Goal: Information Seeking & Learning: Learn about a topic

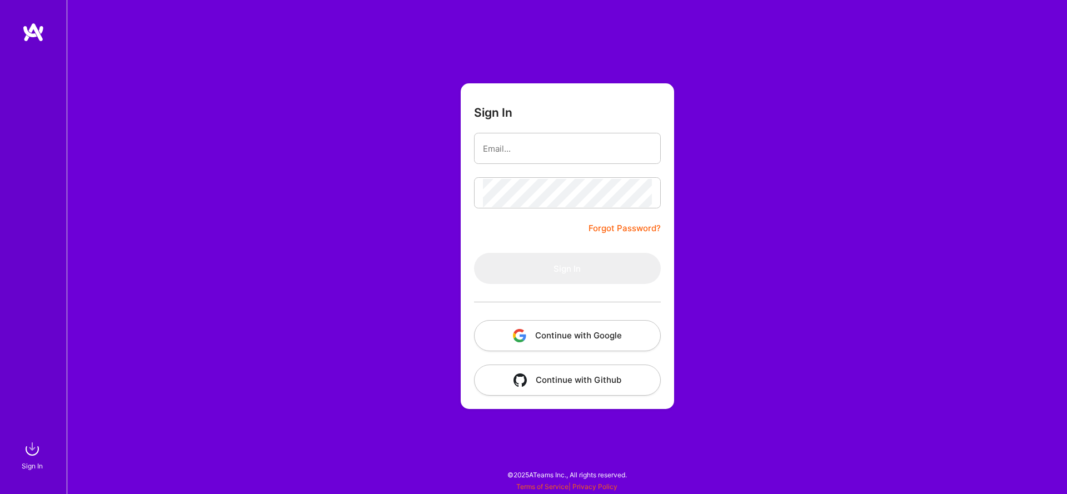
click at [505, 326] on button "Continue with Google" at bounding box center [567, 335] width 187 height 31
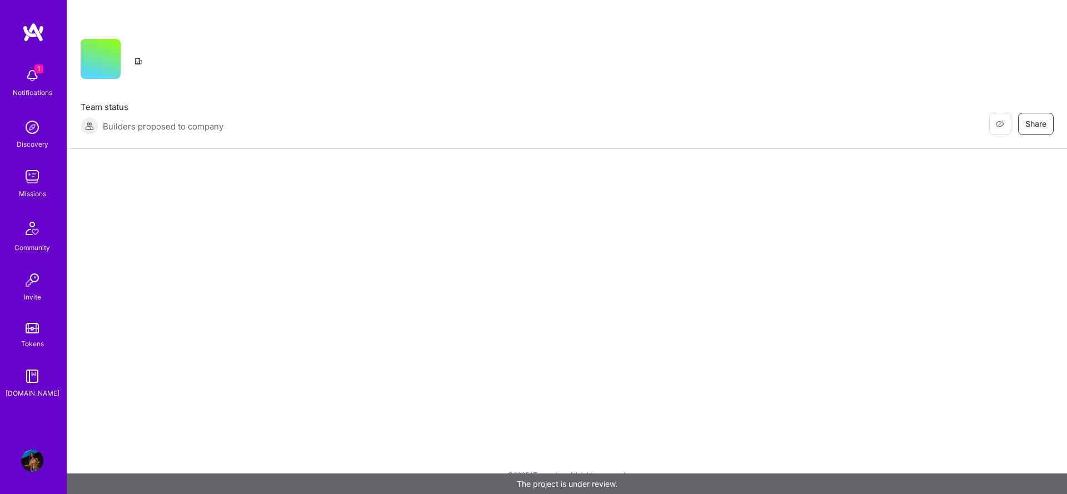
click at [37, 76] on img at bounding box center [32, 75] width 22 height 22
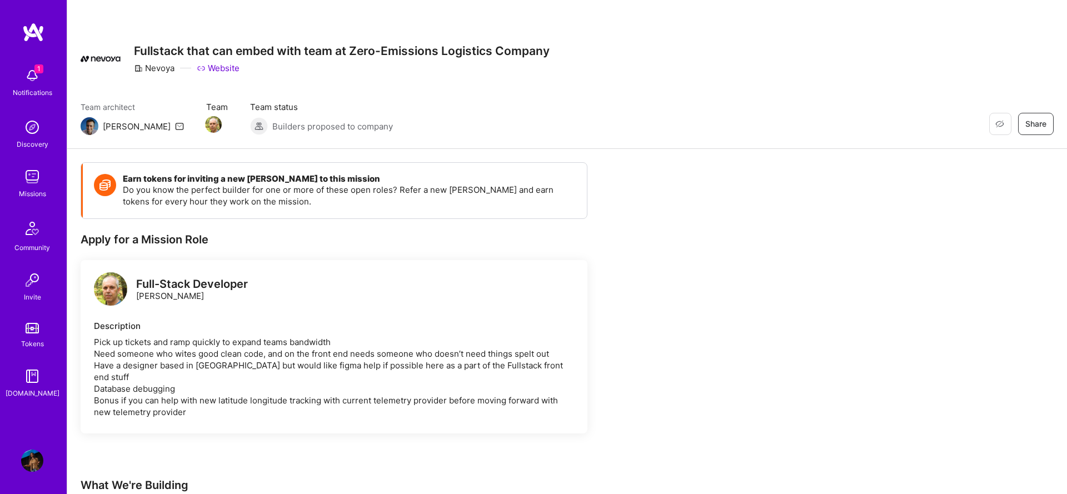
click at [28, 181] on img at bounding box center [32, 177] width 22 height 22
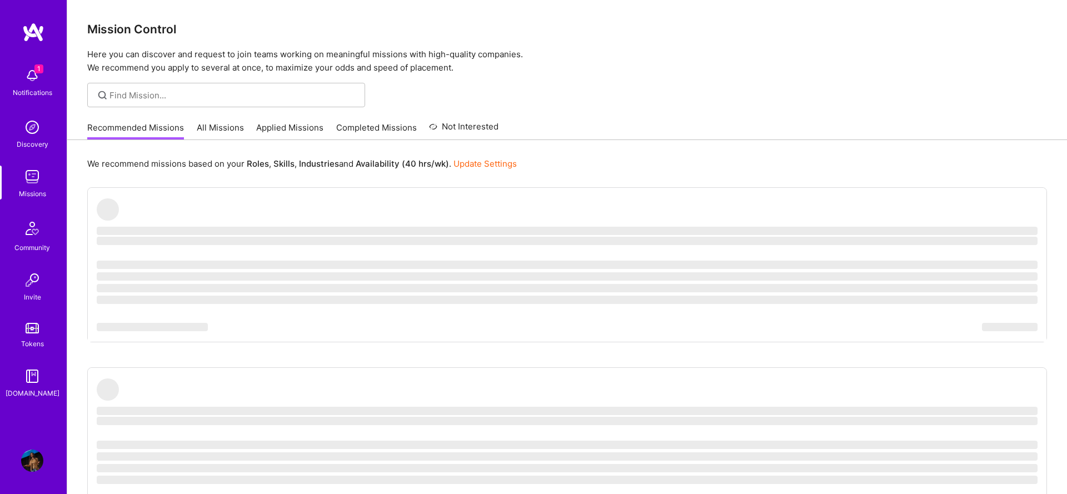
click at [28, 181] on img at bounding box center [32, 177] width 22 height 22
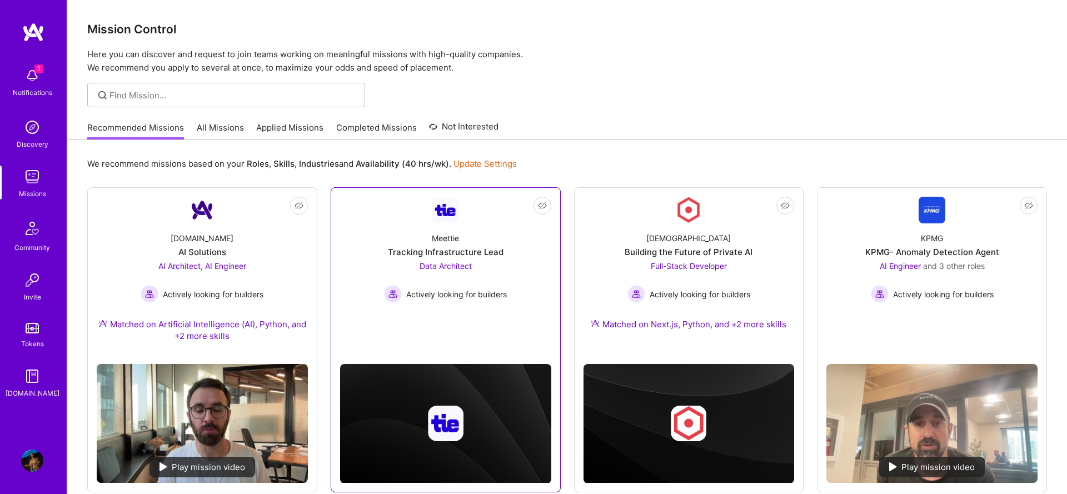
click at [502, 214] on link "Not Interested Meettie Tracking Infrastructure Lead Data Architect Actively loo…" at bounding box center [445, 266] width 211 height 138
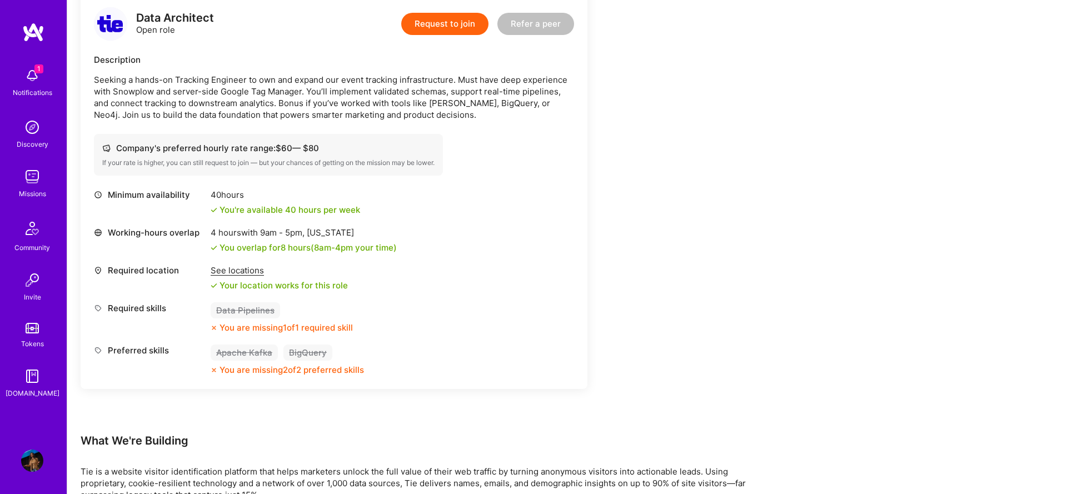
scroll to position [295, 0]
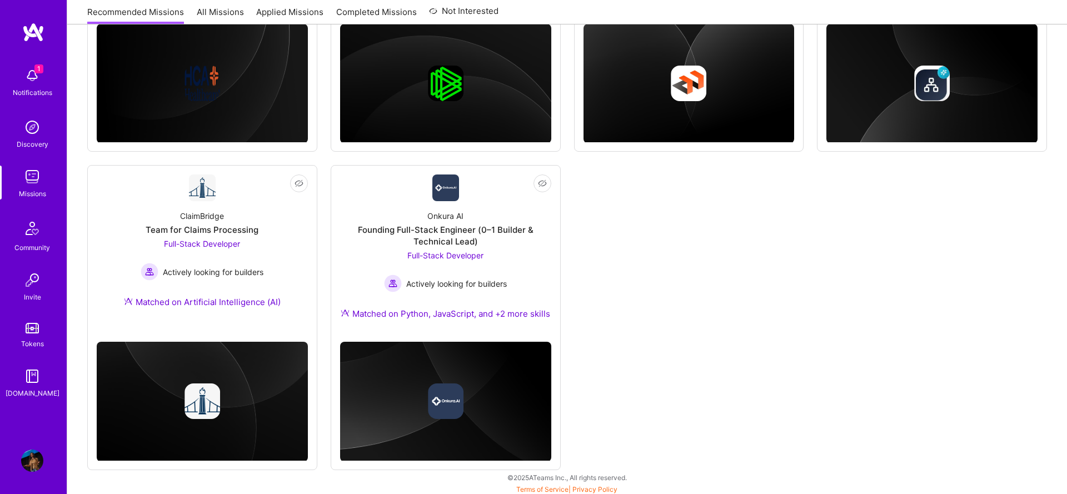
scroll to position [659, 0]
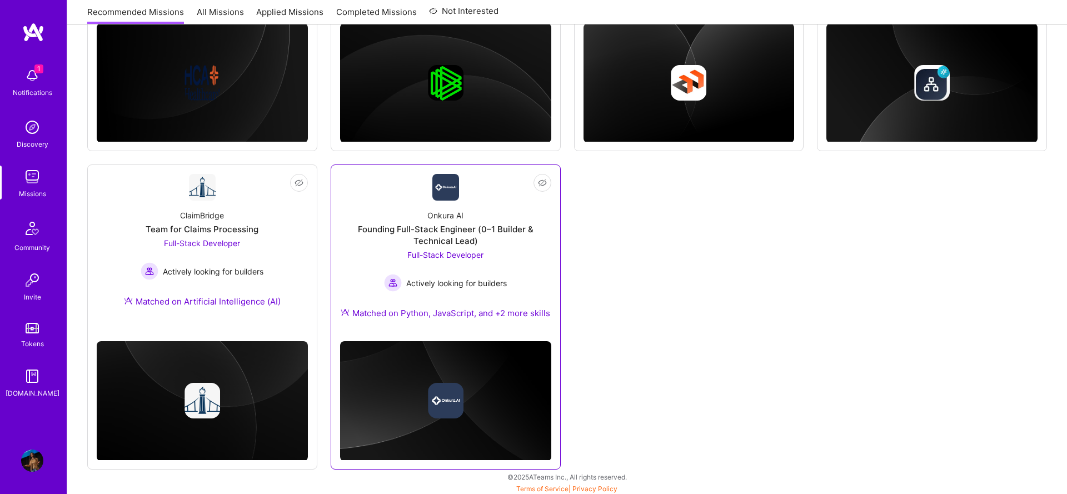
click at [372, 255] on div "Onkura AI Founding Full-Stack Engineer (0–1 Builder & Technical Lead) Full-Stac…" at bounding box center [445, 267] width 211 height 132
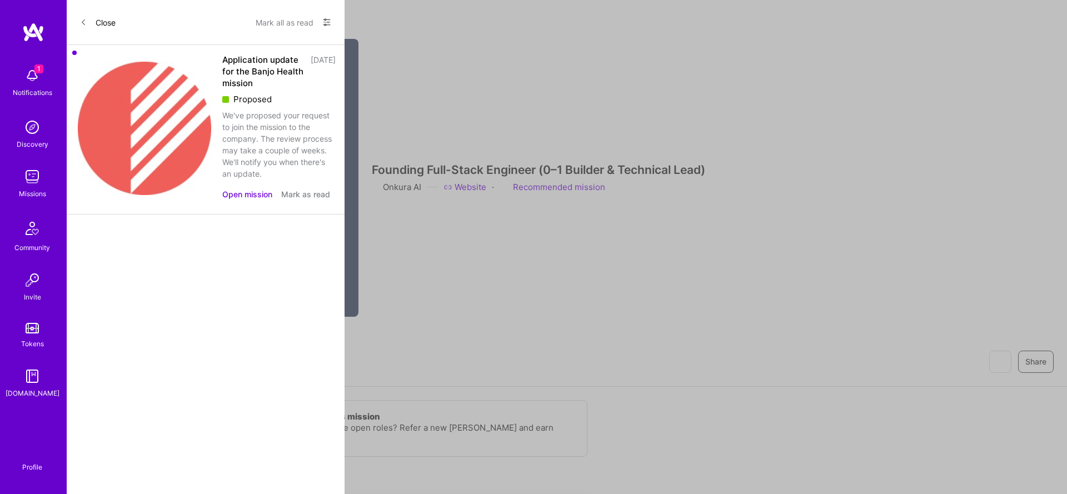
scroll to position [659, 0]
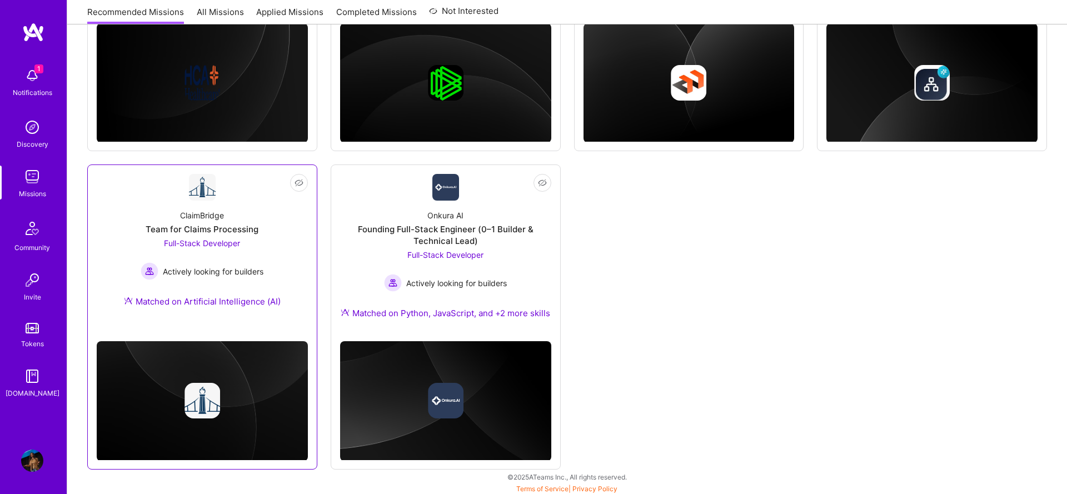
click at [285, 220] on div "ClaimBridge Team for Claims Processing Full-Stack Developer Actively looking fo…" at bounding box center [202, 261] width 211 height 120
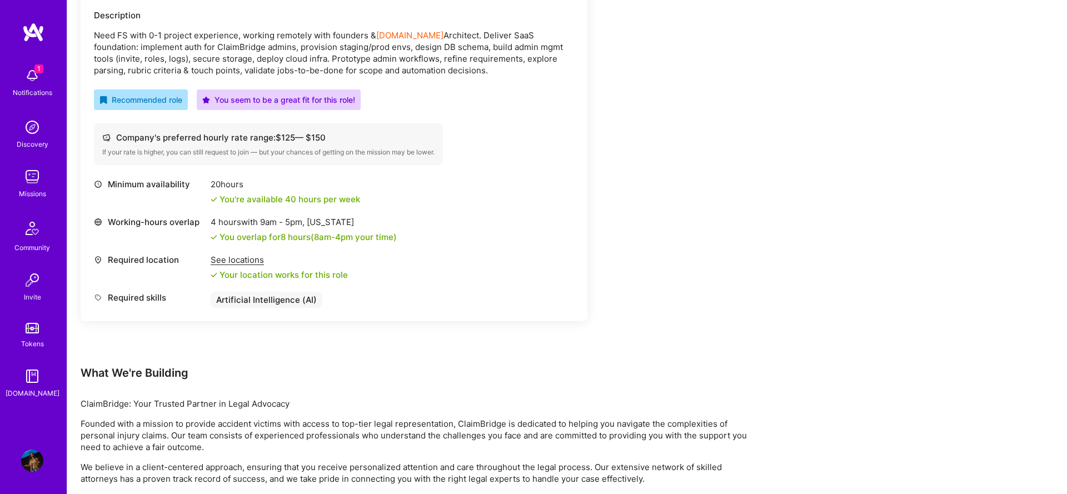
scroll to position [331, 0]
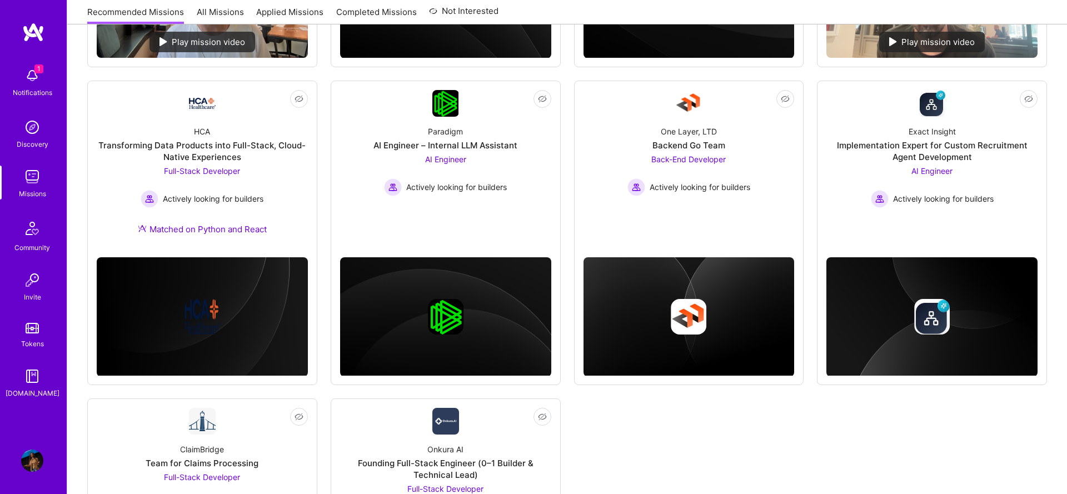
scroll to position [421, 0]
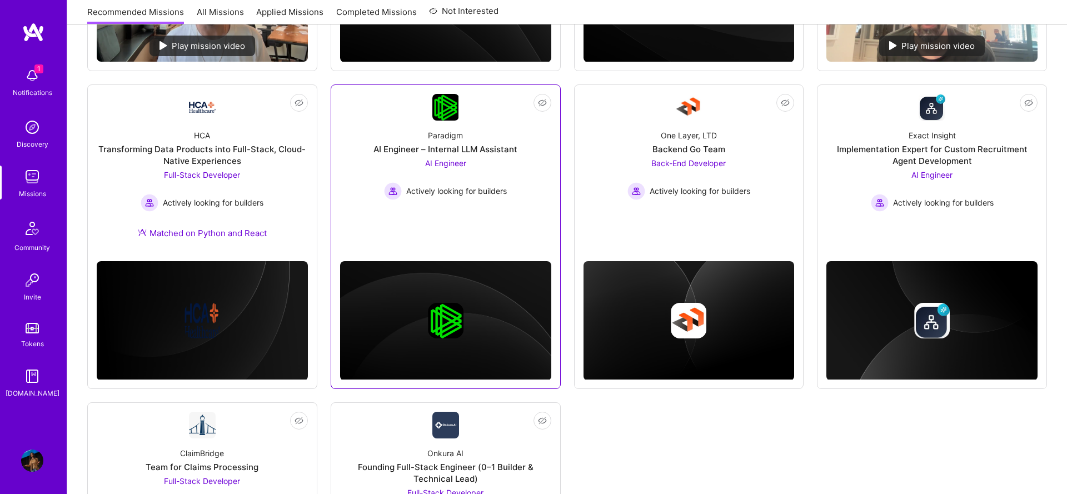
click at [424, 231] on link "Not Interested Paradigm AI Engineer – Internal LLM Assistant AI Engineer Active…" at bounding box center [445, 163] width 211 height 138
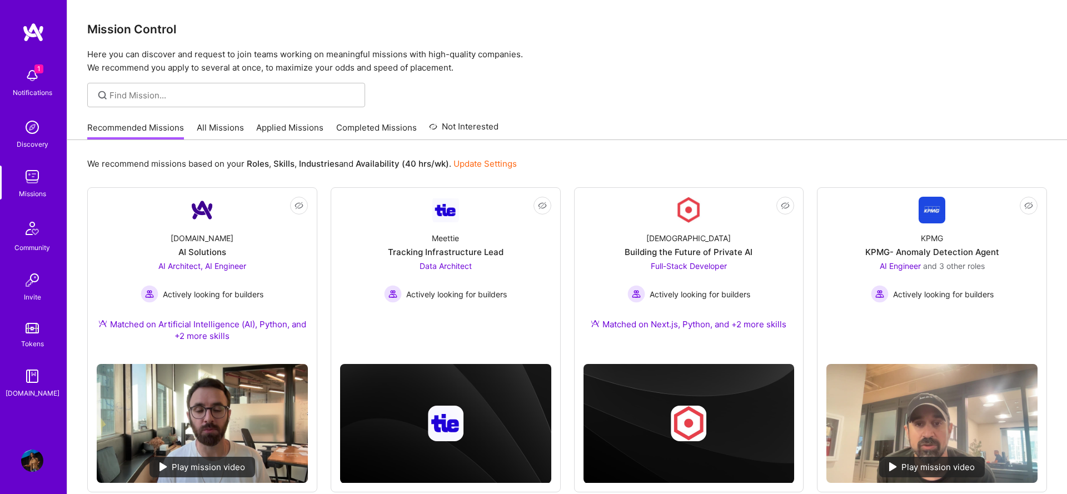
scroll to position [421, 0]
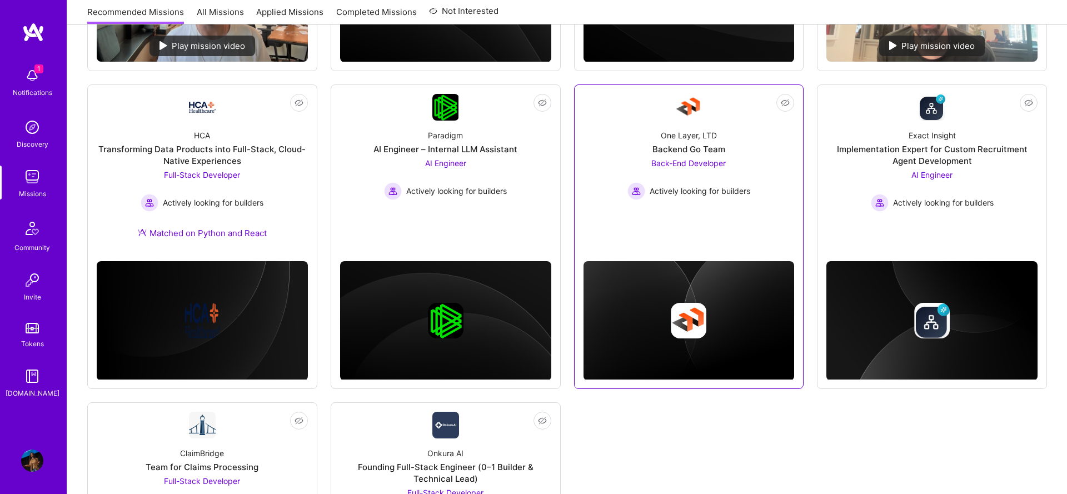
click at [653, 222] on link "Not Interested One Layer, LTD Backend Go Team Back-End Developer Actively looki…" at bounding box center [689, 163] width 211 height 138
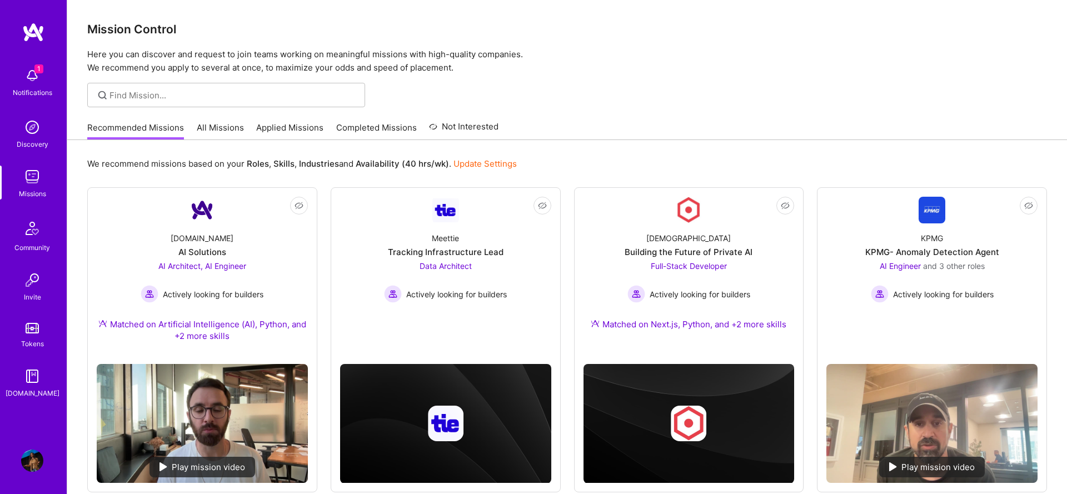
scroll to position [421, 0]
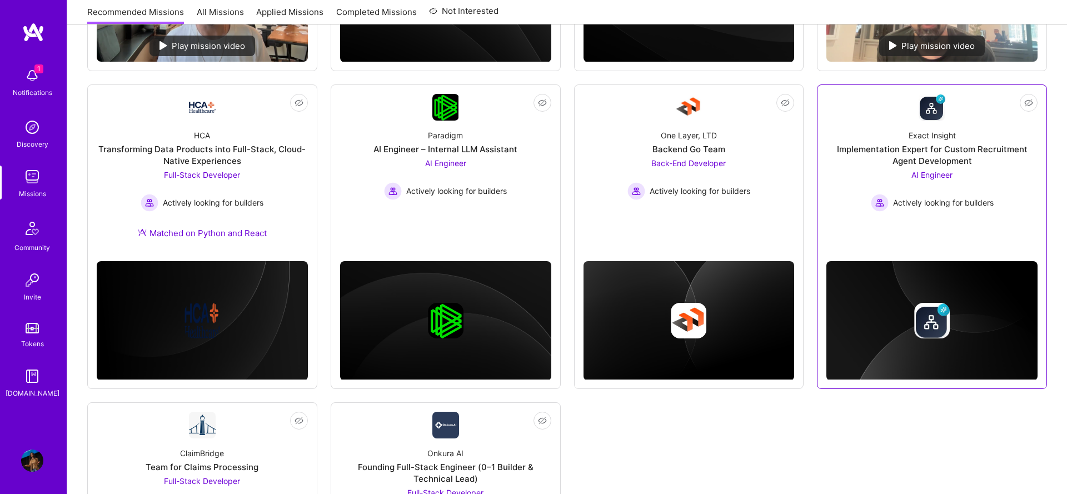
click at [875, 161] on div "Implementation Expert for Custom Recruitment Agent Development" at bounding box center [931, 154] width 211 height 23
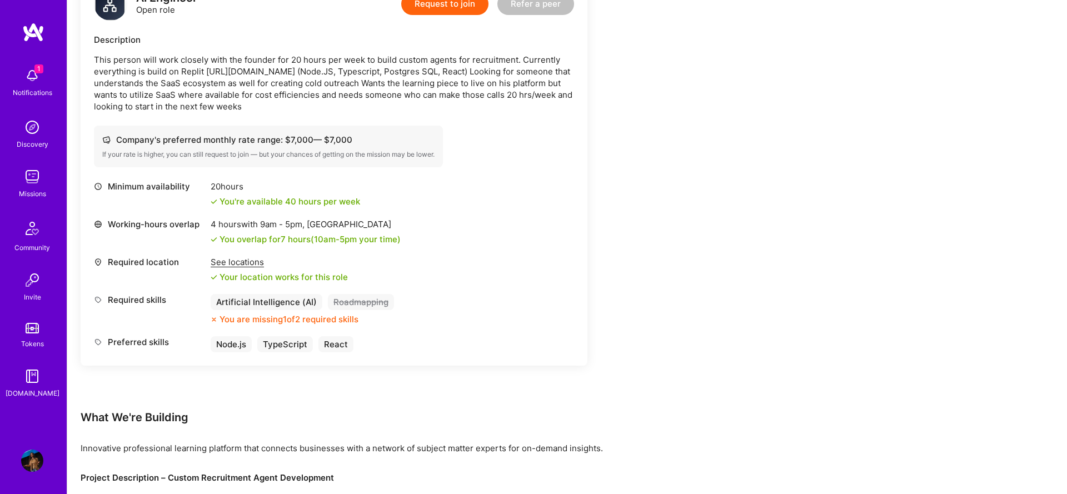
scroll to position [313, 0]
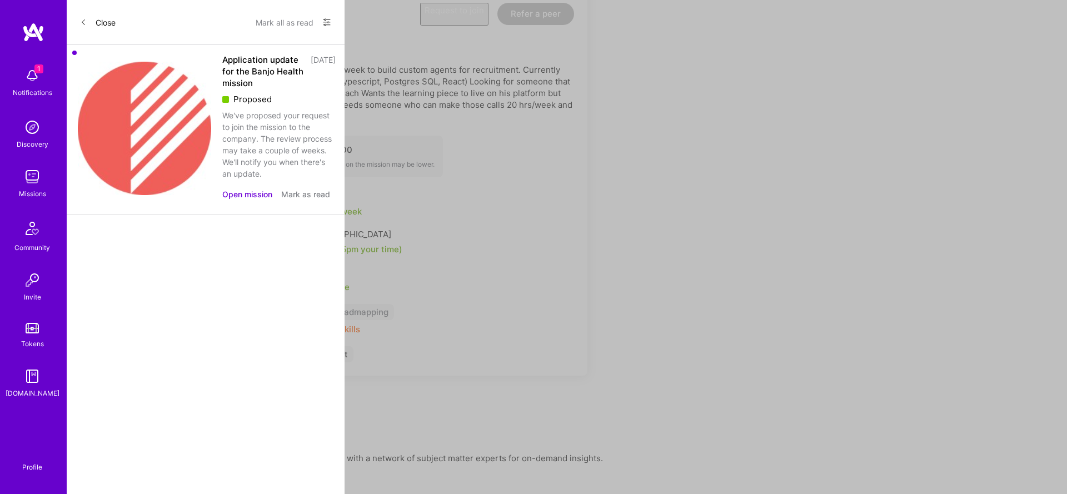
scroll to position [421, 0]
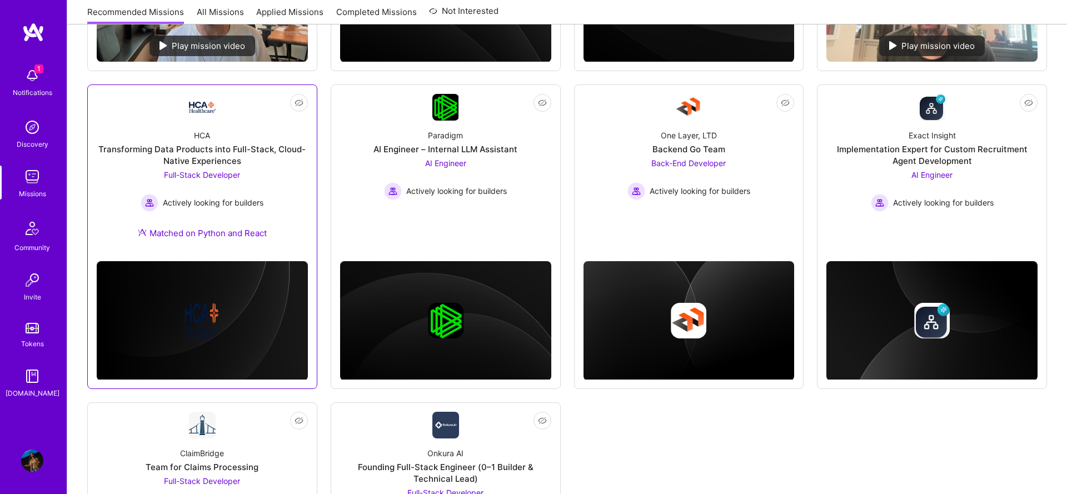
click at [183, 163] on div "Transforming Data Products into Full-Stack, Cloud-Native Experiences" at bounding box center [202, 154] width 211 height 23
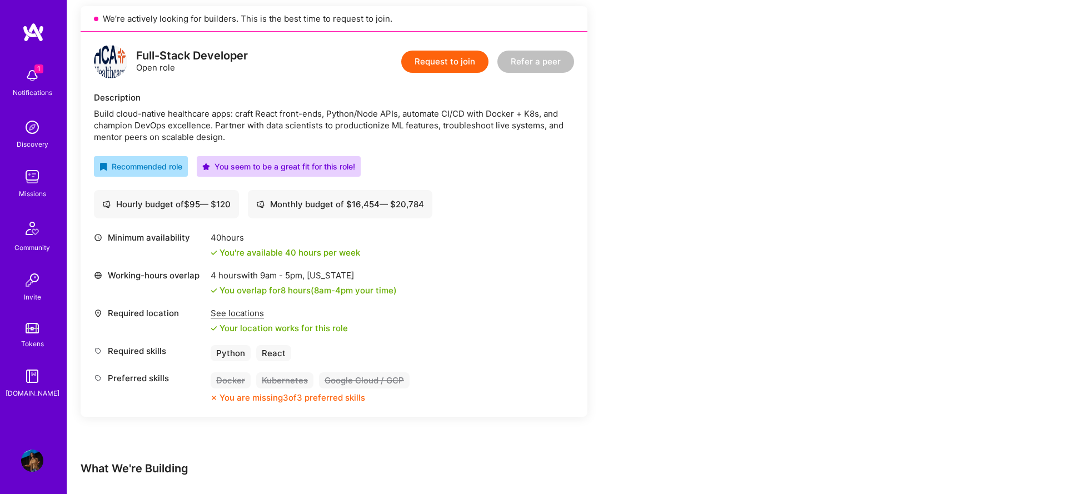
scroll to position [433, 0]
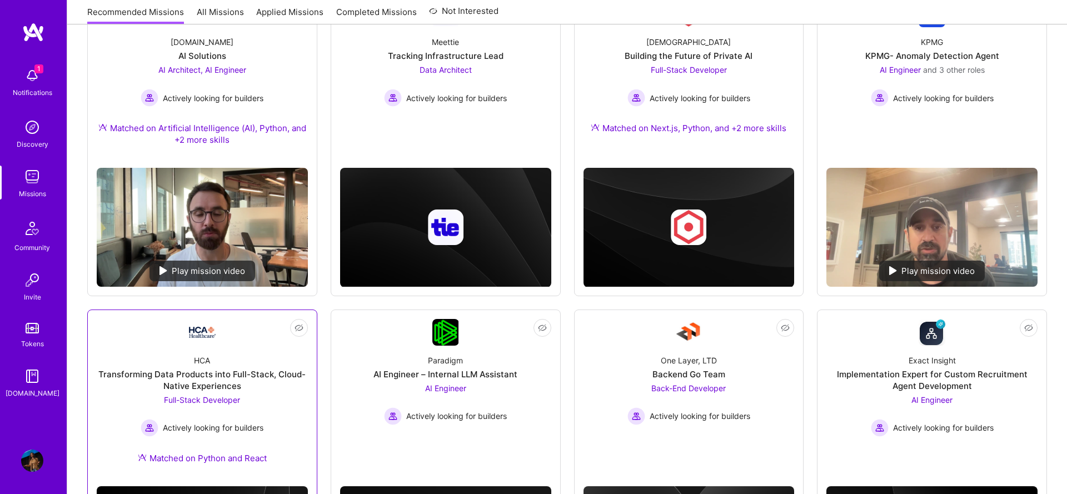
scroll to position [189, 0]
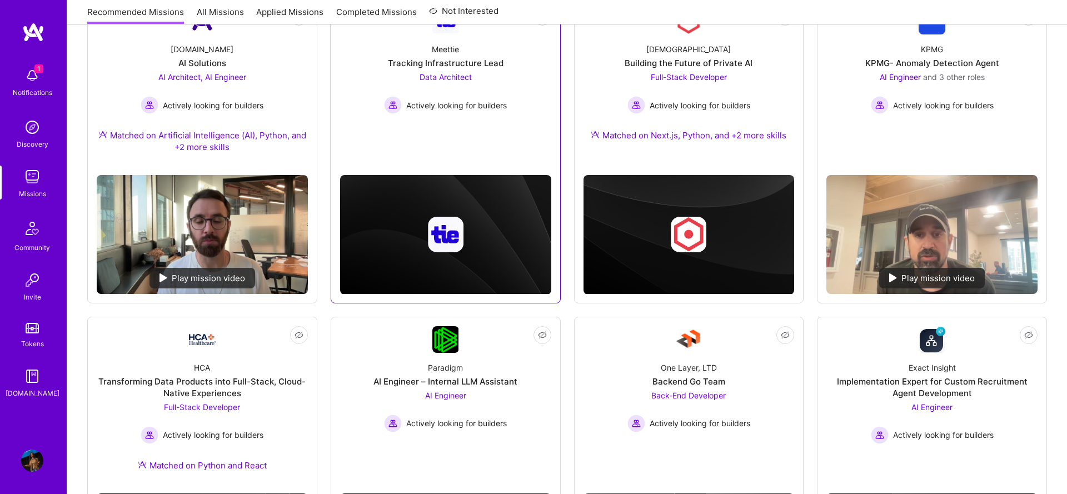
click at [417, 172] on div at bounding box center [445, 225] width 211 height 138
click at [414, 148] on div "Not Interested Meettie Tracking Infrastructure Lead Data Architect Actively loo…" at bounding box center [446, 150] width 230 height 305
click at [410, 123] on link "Not Interested Meettie Tracking Infrastructure Lead Data Architect Actively loo…" at bounding box center [445, 77] width 211 height 138
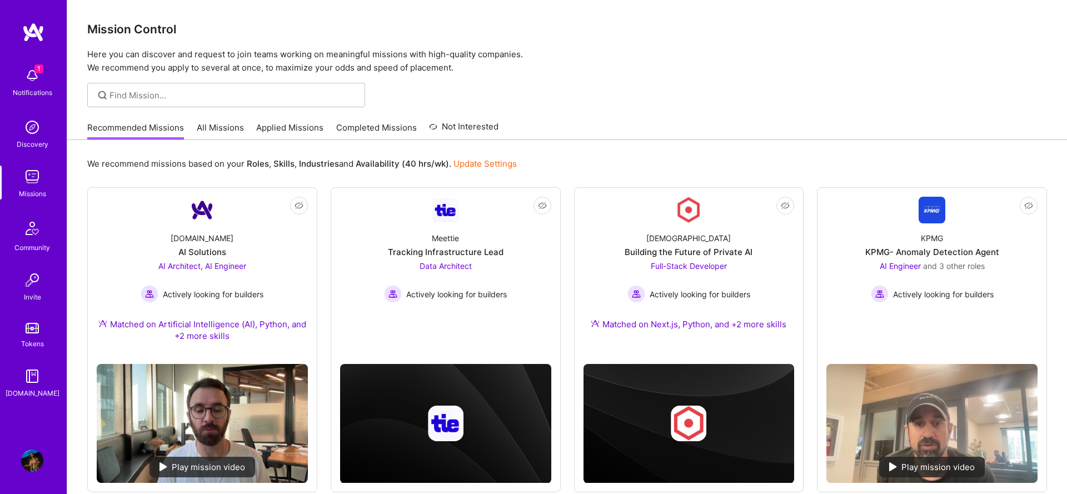
scroll to position [189, 0]
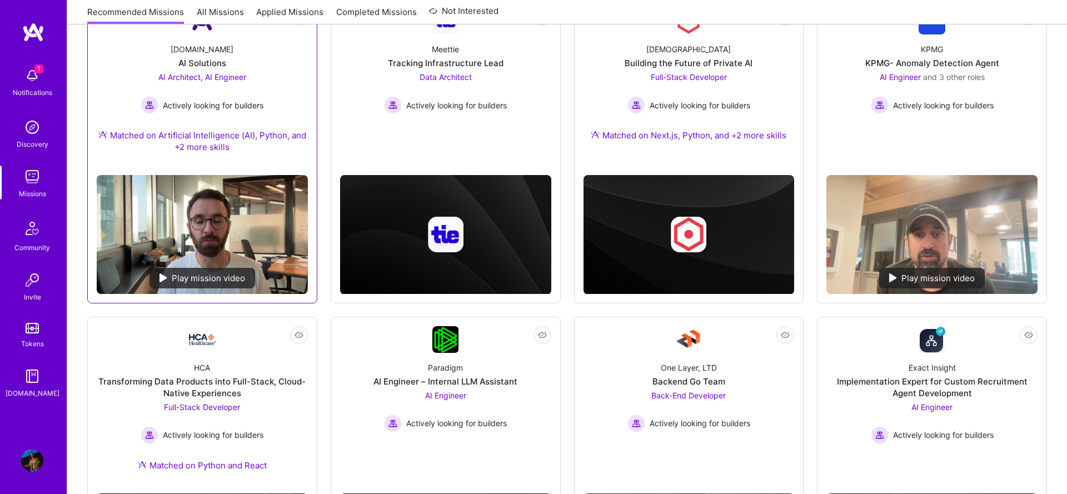
click at [176, 84] on div "AI Architect, AI Engineer Actively looking for builders" at bounding box center [202, 92] width 123 height 43
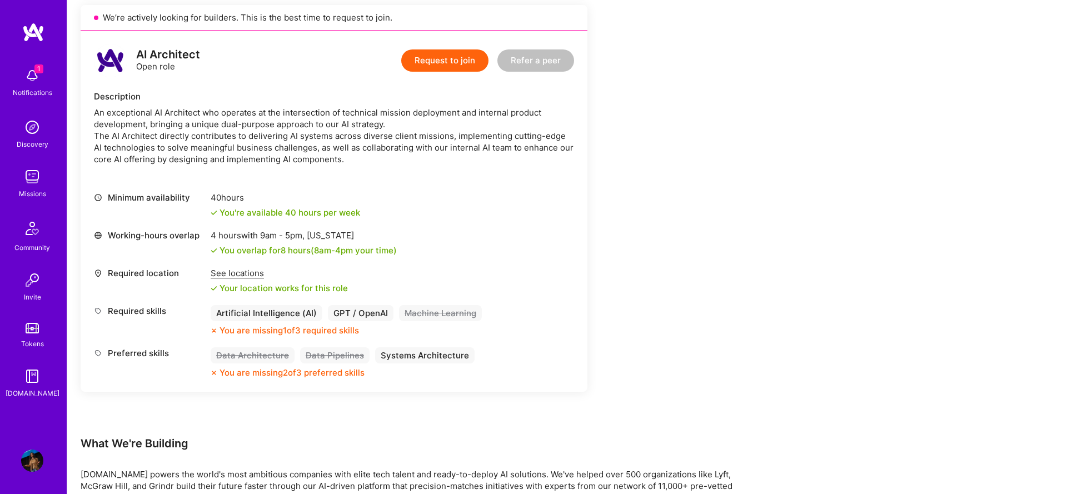
scroll to position [890, 0]
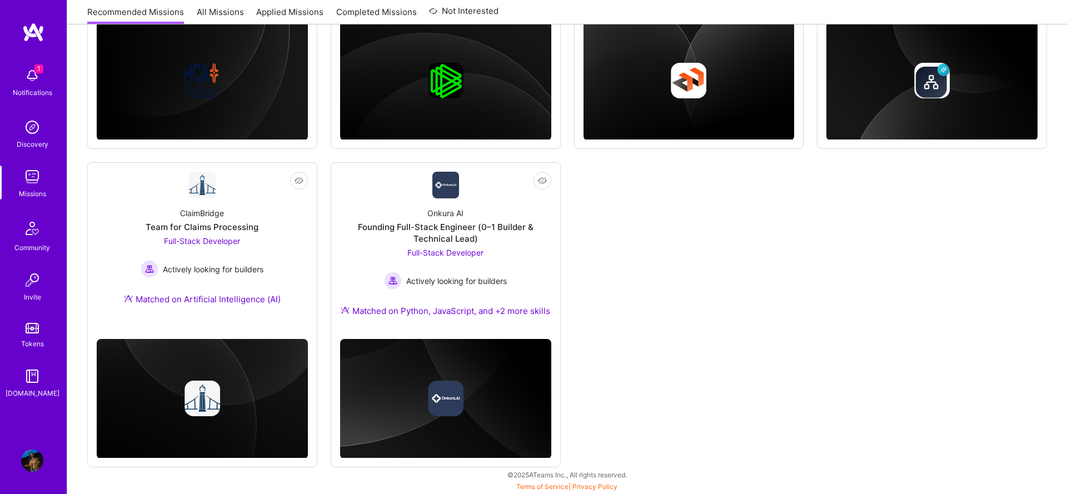
scroll to position [189, 0]
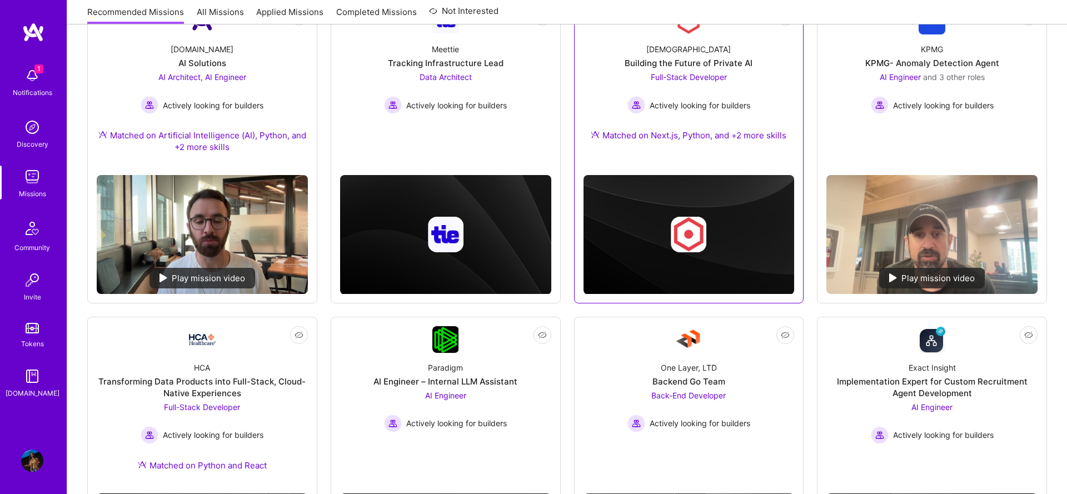
click at [773, 106] on div "[DEMOGRAPHIC_DATA] Building the Future of Private AI Full-Stack Developer Activ…" at bounding box center [689, 94] width 211 height 120
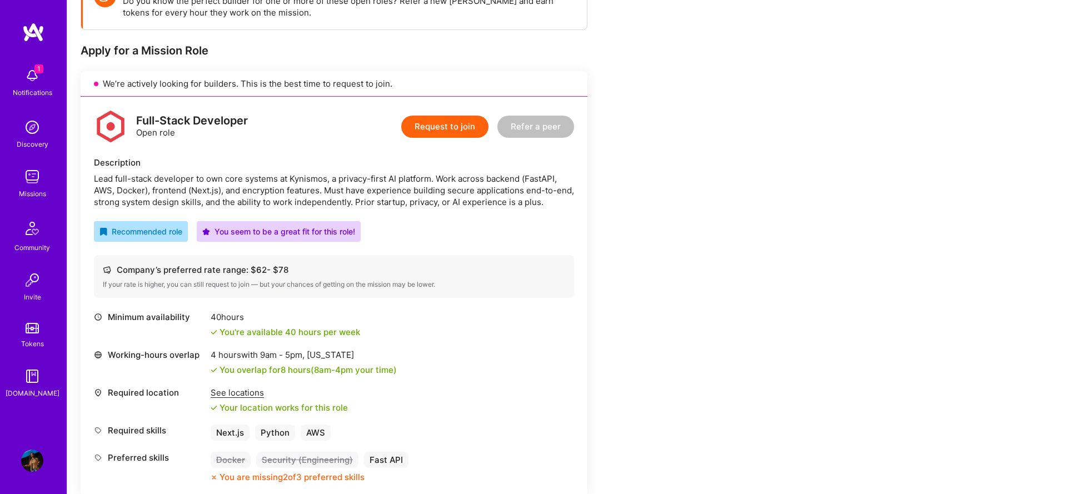
scroll to position [217, 0]
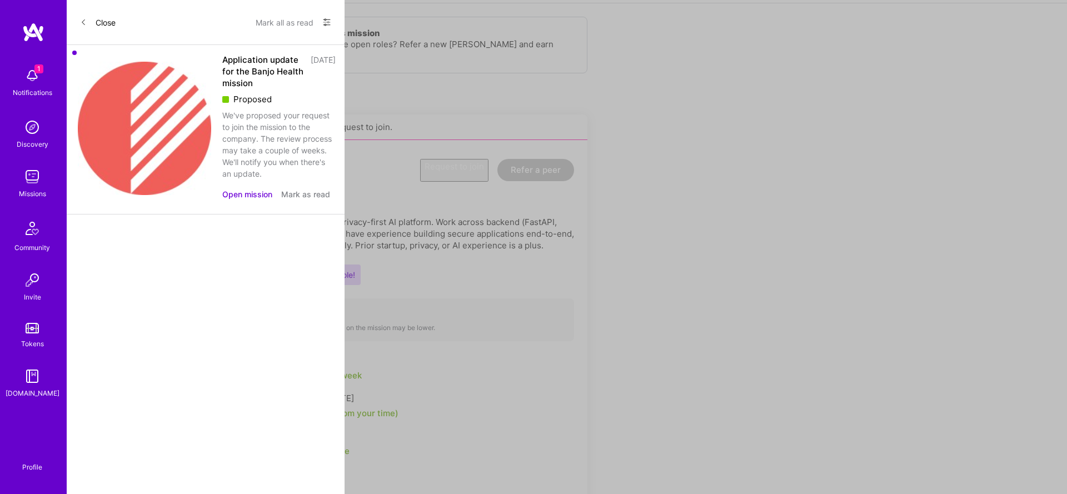
scroll to position [189, 0]
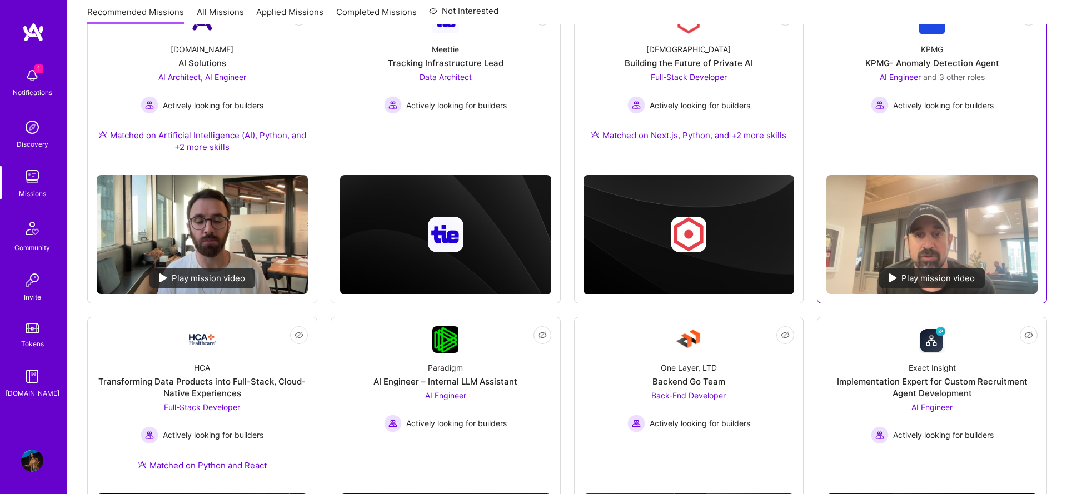
click at [856, 139] on link "Not Interested KPMG KPMG- Anomaly Detection Agent AI Engineer and 3 other roles…" at bounding box center [931, 87] width 211 height 158
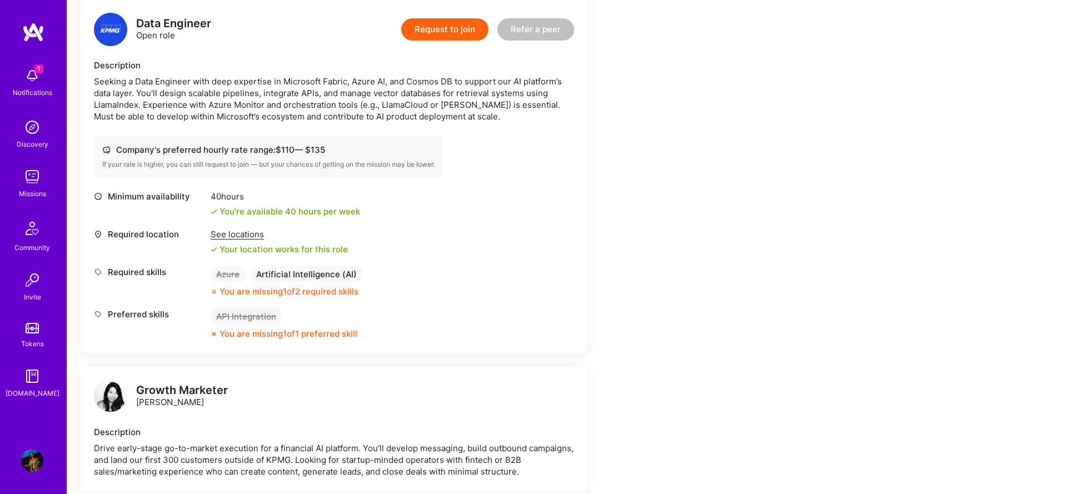
scroll to position [1439, 0]
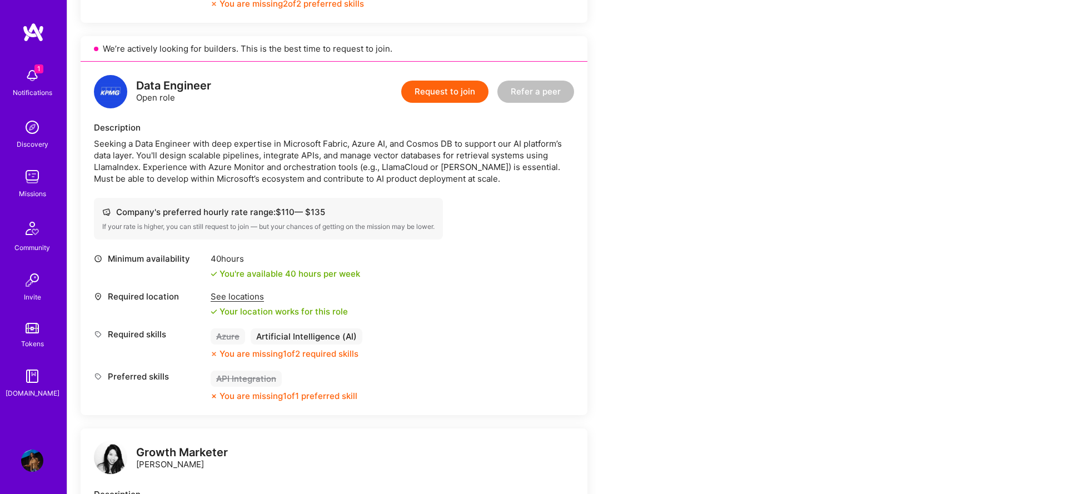
click at [16, 83] on div "1 Notifications" at bounding box center [32, 81] width 69 height 38
click at [16, 83] on div "1 Notifications Discovery Missions Community Invite Tokens [DOMAIN_NAME]" at bounding box center [33, 230] width 67 height 337
click at [36, 171] on img at bounding box center [32, 177] width 22 height 22
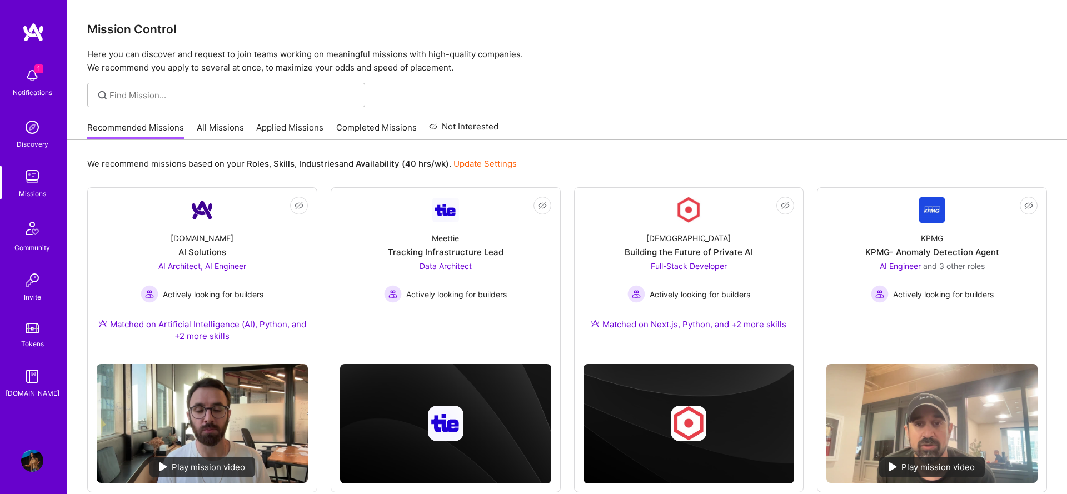
click at [295, 122] on link "Applied Missions" at bounding box center [289, 131] width 67 height 18
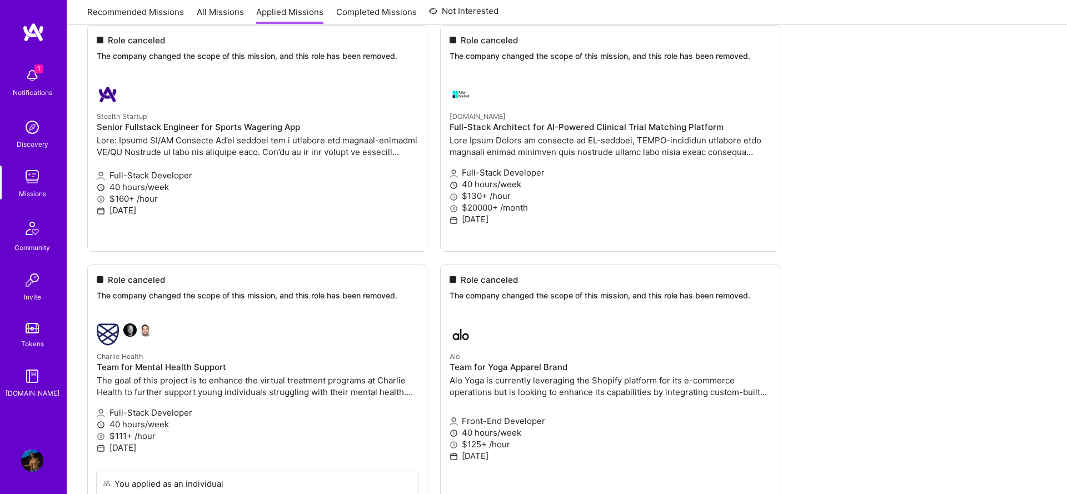
scroll to position [522, 0]
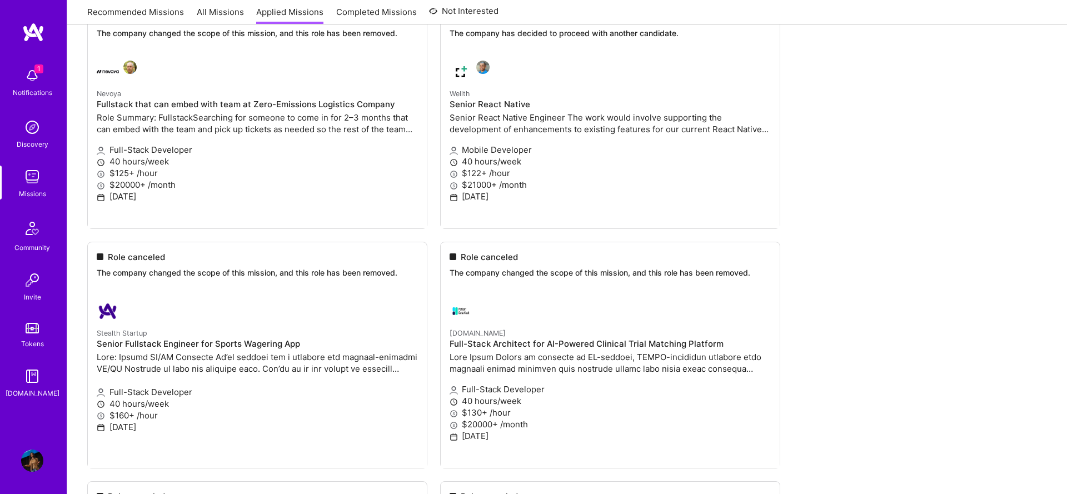
click at [126, 6] on link "Recommended Missions" at bounding box center [135, 15] width 97 height 18
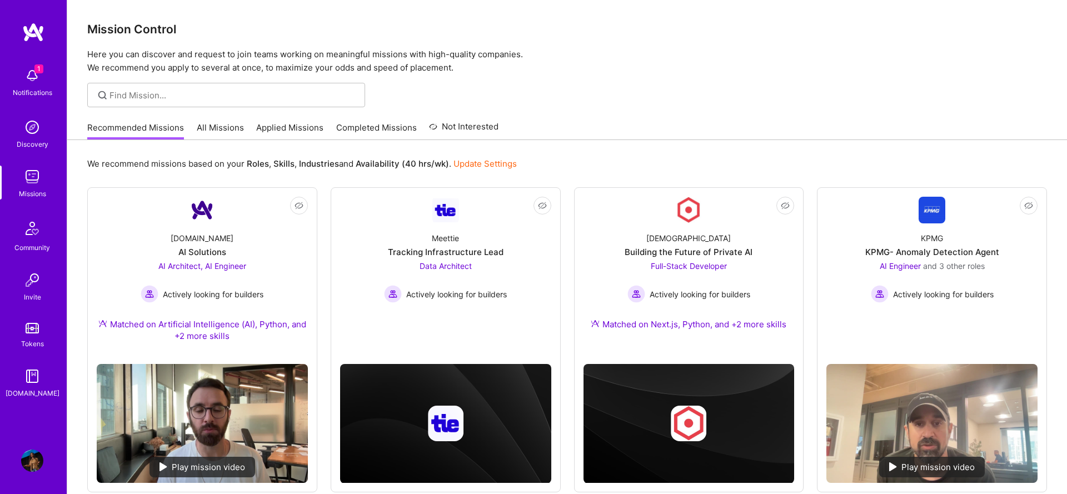
click at [227, 133] on link "All Missions" at bounding box center [220, 131] width 47 height 18
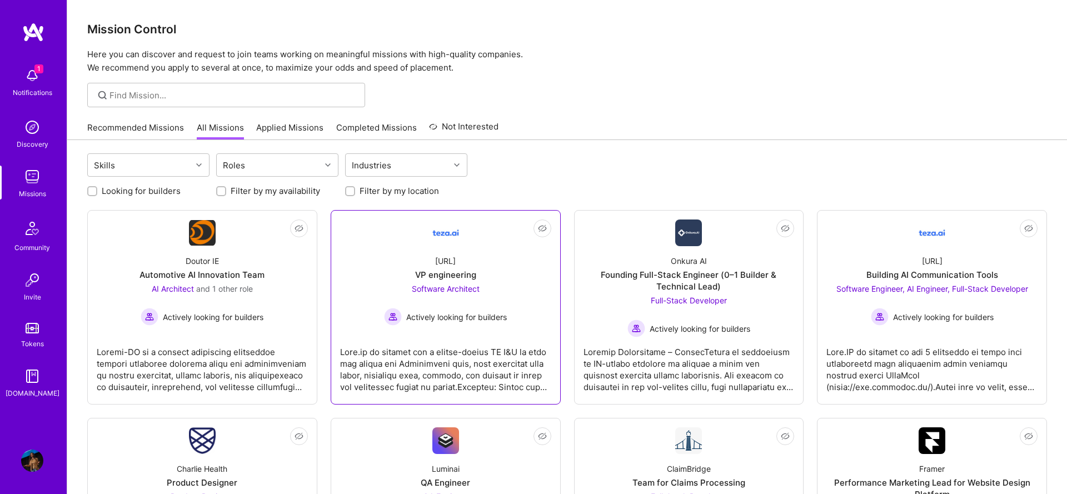
click at [511, 238] on link "Not Interested [URL] VP engineering Software Architect Actively looking for bui…" at bounding box center [445, 308] width 211 height 176
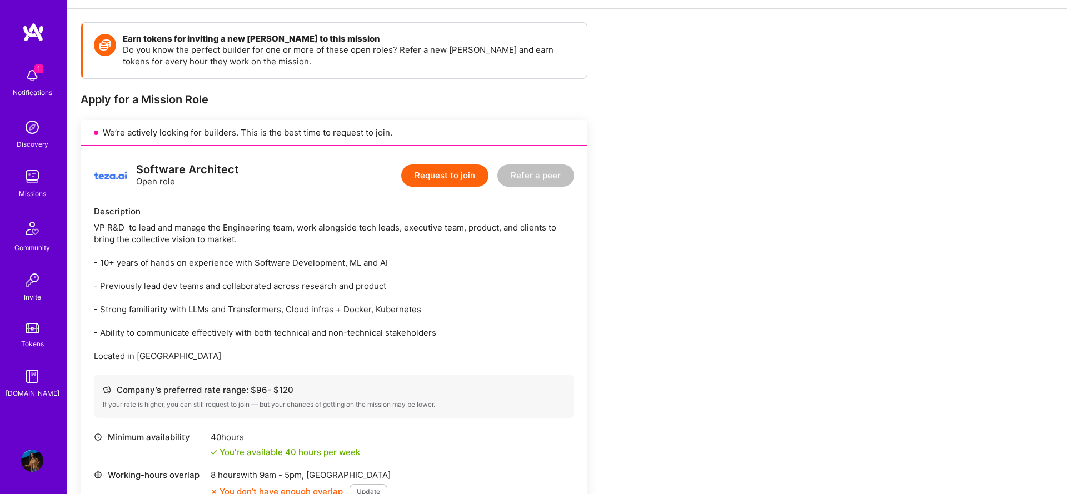
scroll to position [142, 0]
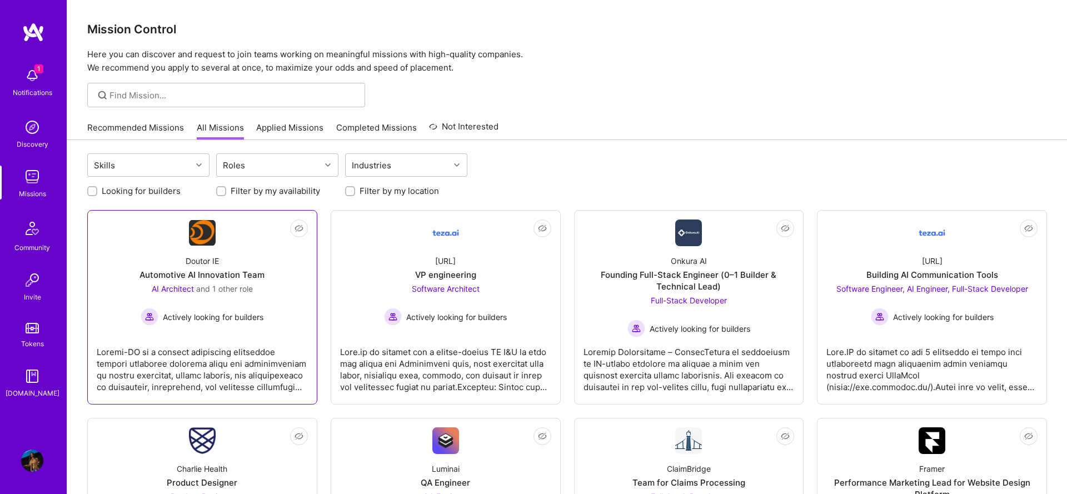
click at [287, 265] on div "Doutor IE Automotive AI Innovation Team AI Architect and 1 other role Actively …" at bounding box center [202, 285] width 211 height 79
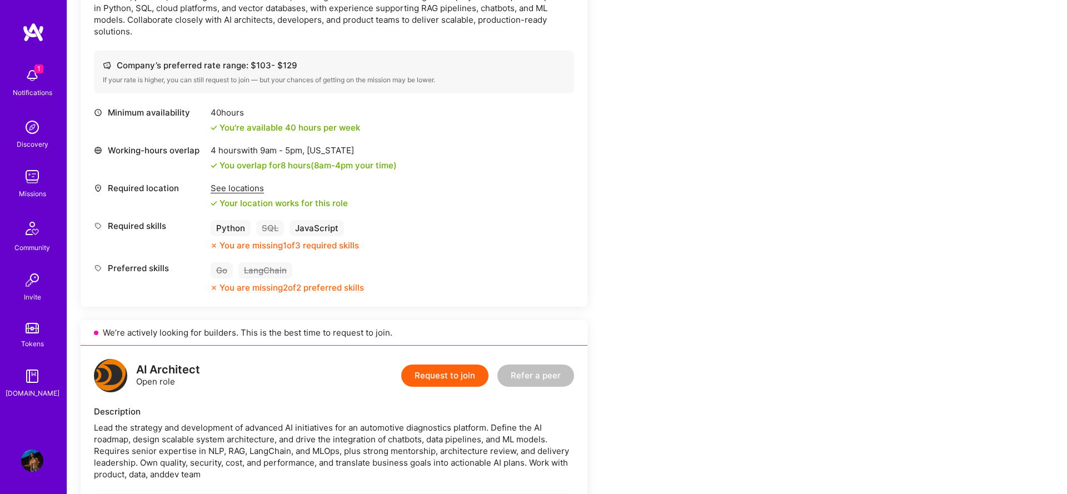
scroll to position [477, 0]
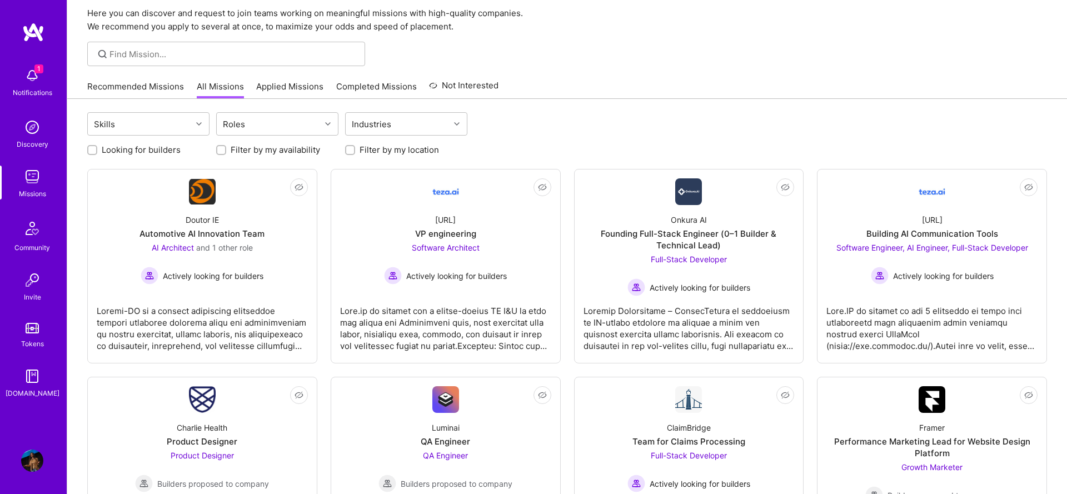
scroll to position [162, 0]
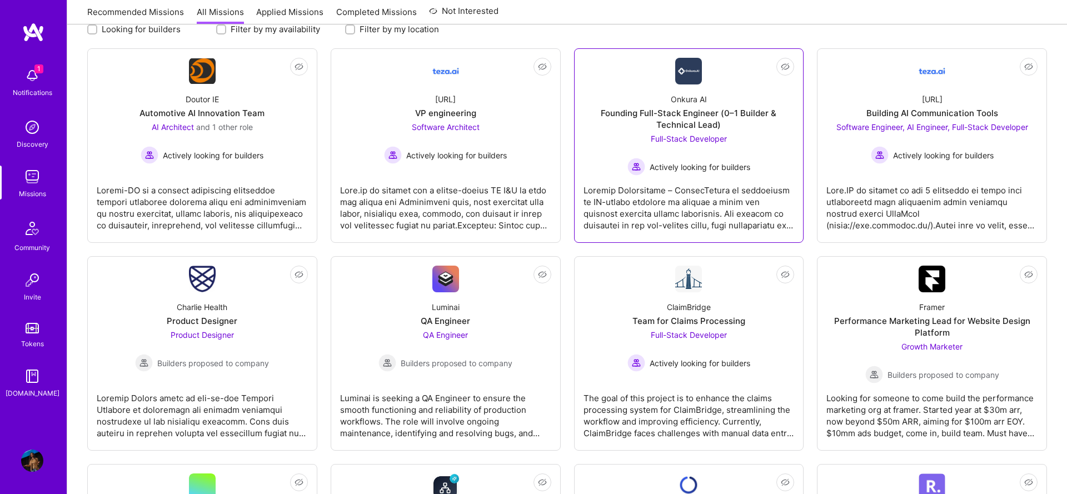
click at [592, 191] on div at bounding box center [689, 204] width 211 height 56
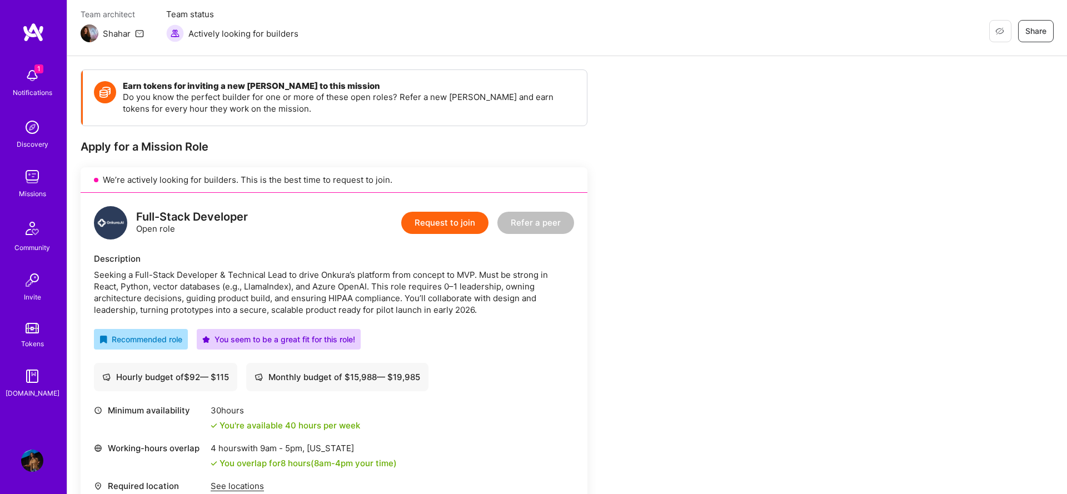
scroll to position [186, 0]
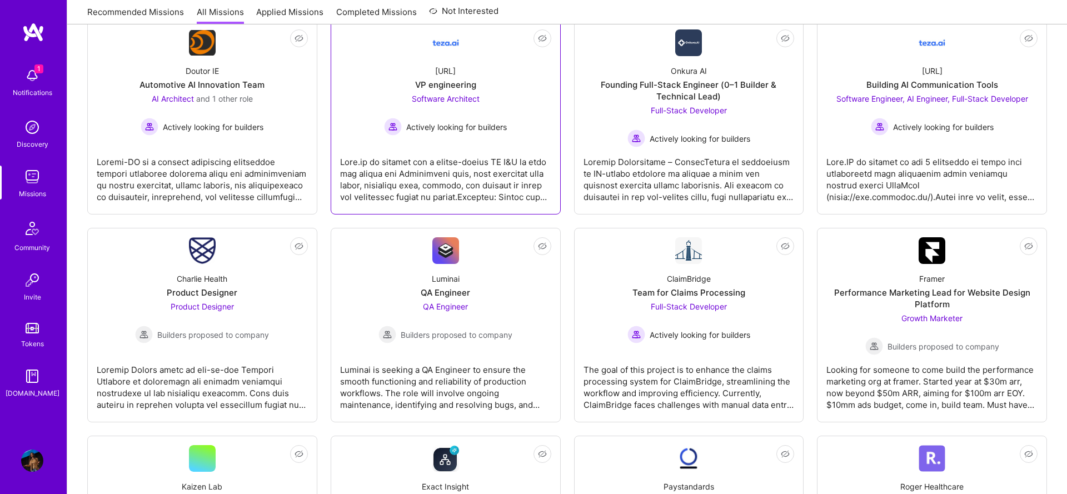
scroll to position [201, 0]
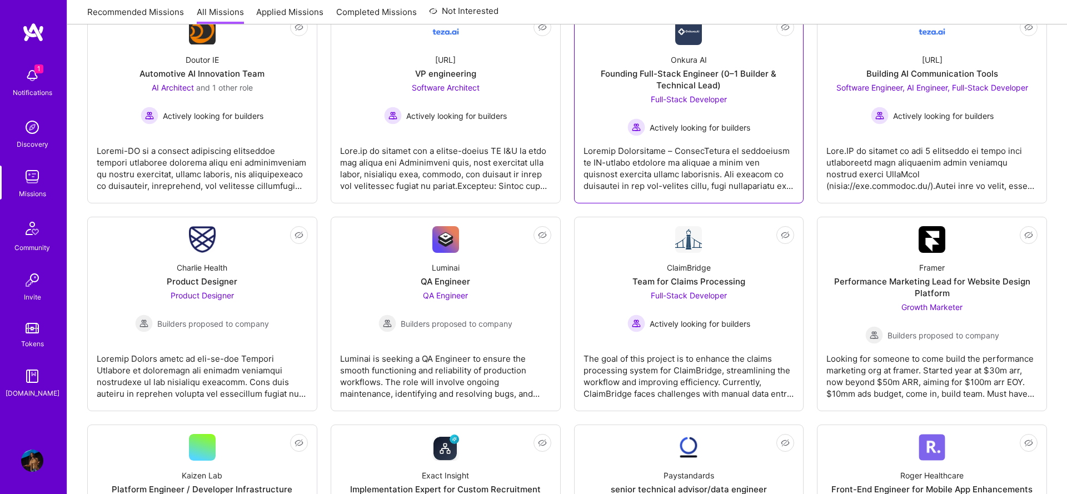
click at [601, 72] on div "Founding Full-Stack Engineer (0–1 Builder & Technical Lead)" at bounding box center [689, 79] width 211 height 23
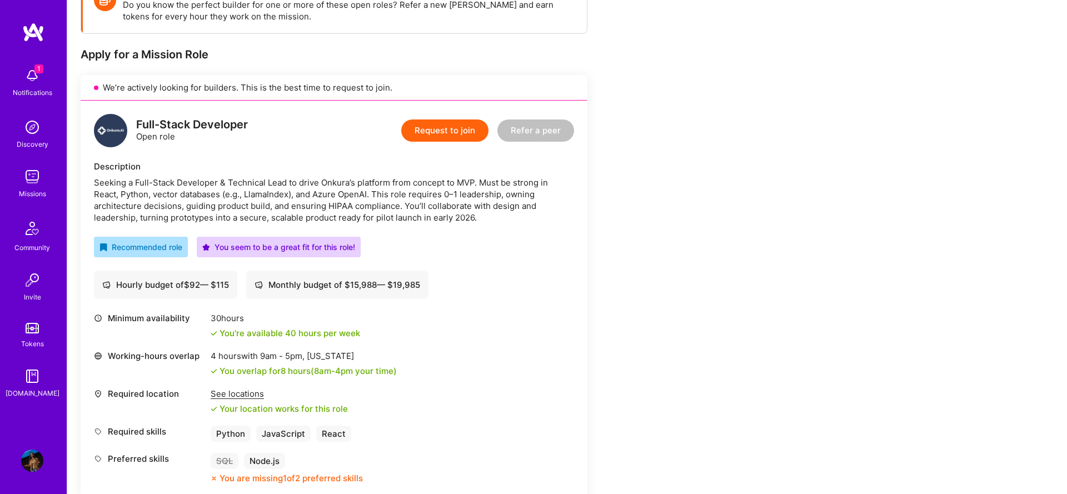
scroll to position [217, 0]
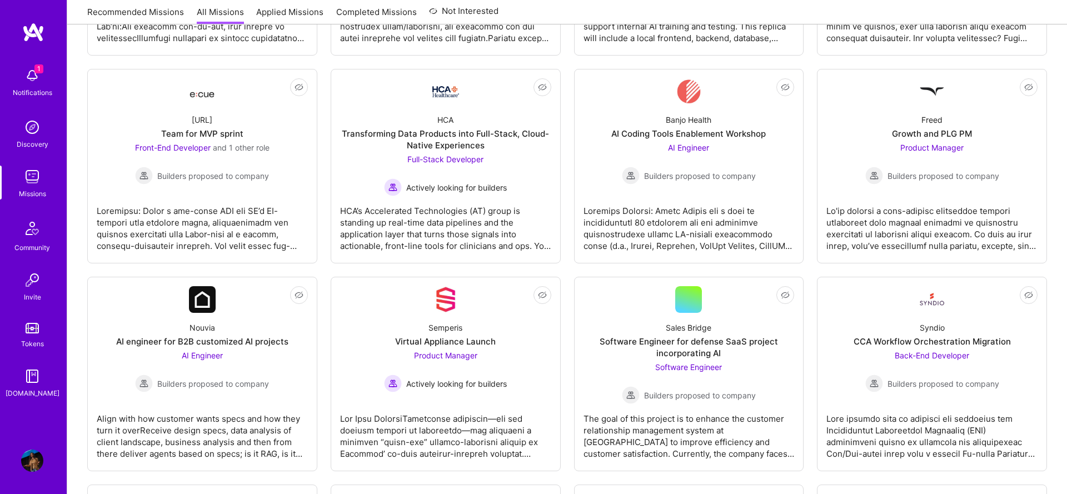
scroll to position [975, 0]
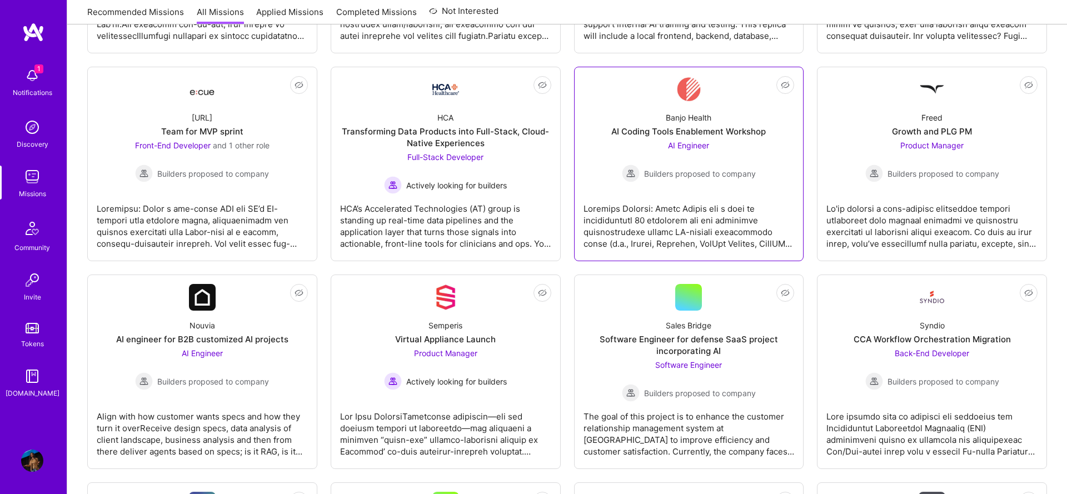
click at [649, 124] on div "Banjo Health AI Coding Tools Enablement Workshop AI Engineer Builders proposed …" at bounding box center [689, 142] width 211 height 79
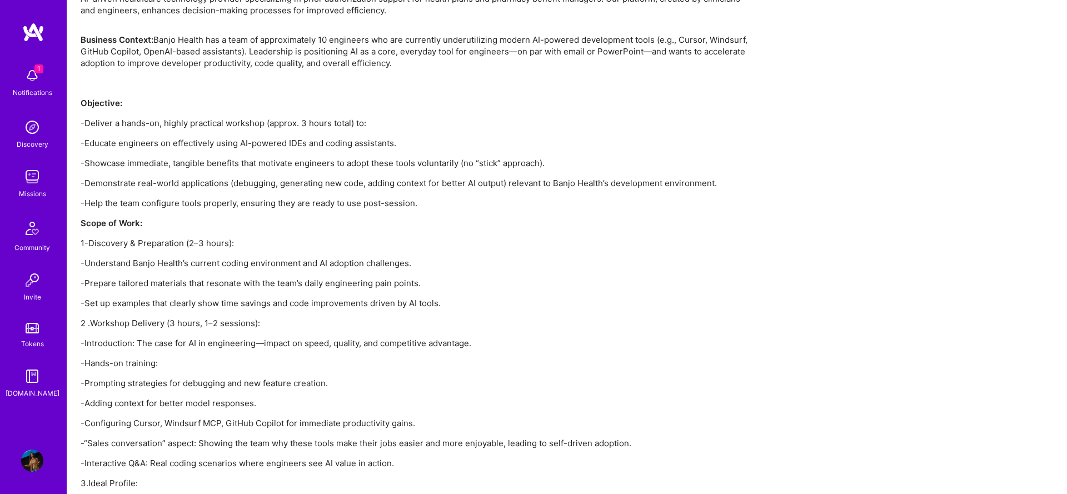
scroll to position [786, 0]
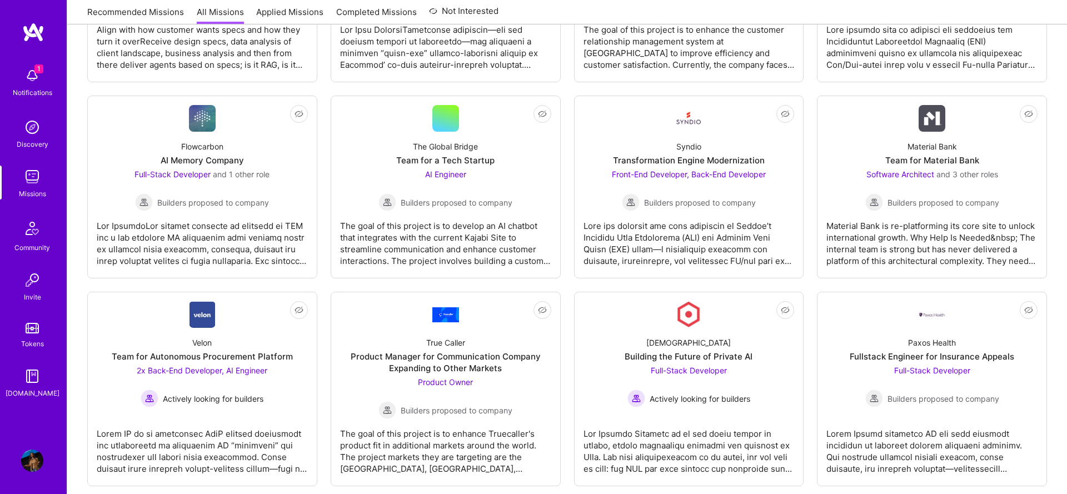
scroll to position [1433, 0]
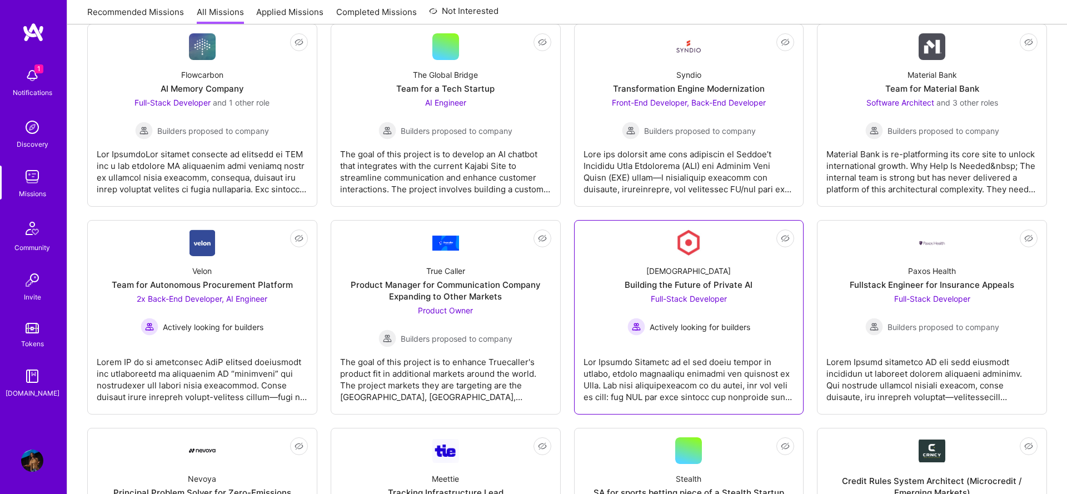
click at [627, 241] on link "Not Interested Kynismos Building the Future of Private AI Full-Stack Developer …" at bounding box center [689, 318] width 211 height 176
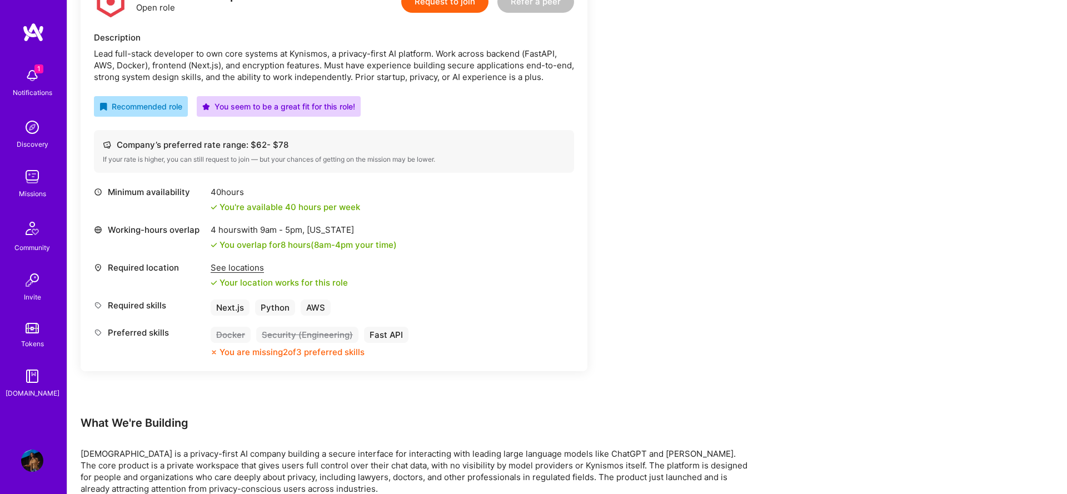
scroll to position [357, 0]
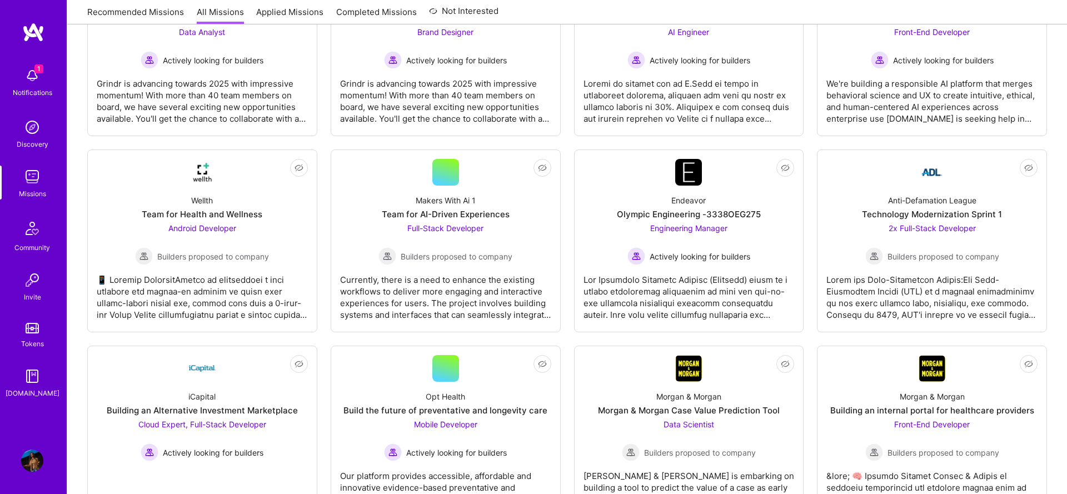
scroll to position [2581, 0]
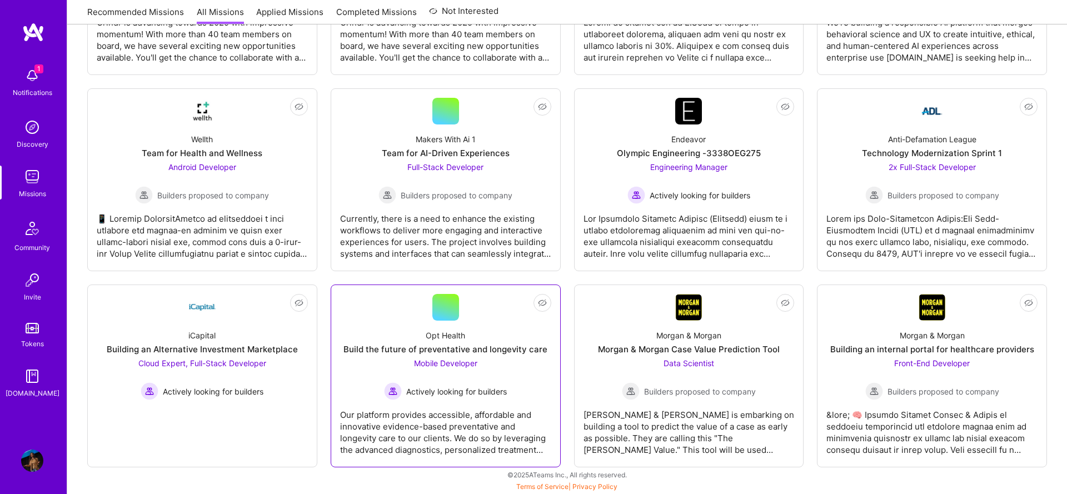
click at [406, 317] on link "Not Interested Opt Health Build the future of preventative and longevity care M…" at bounding box center [445, 376] width 211 height 164
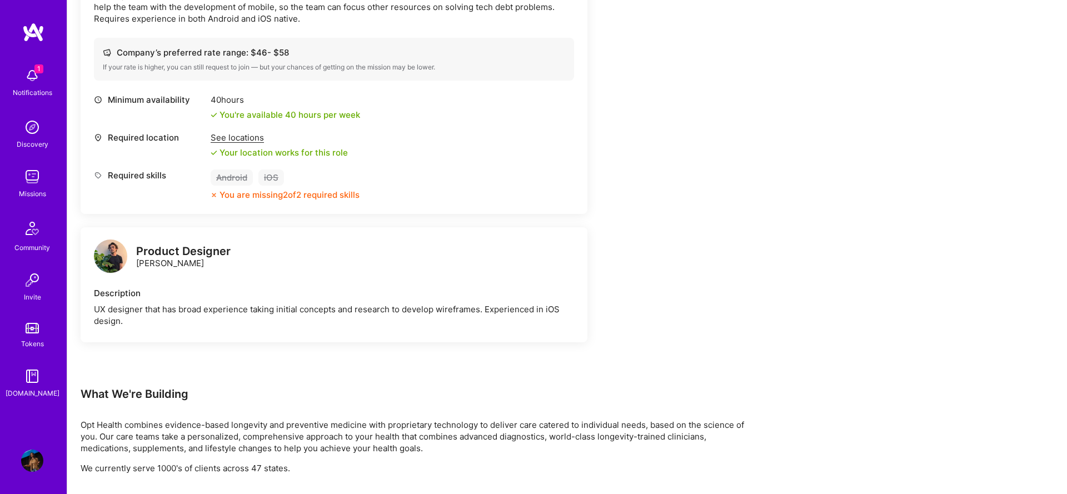
scroll to position [382, 0]
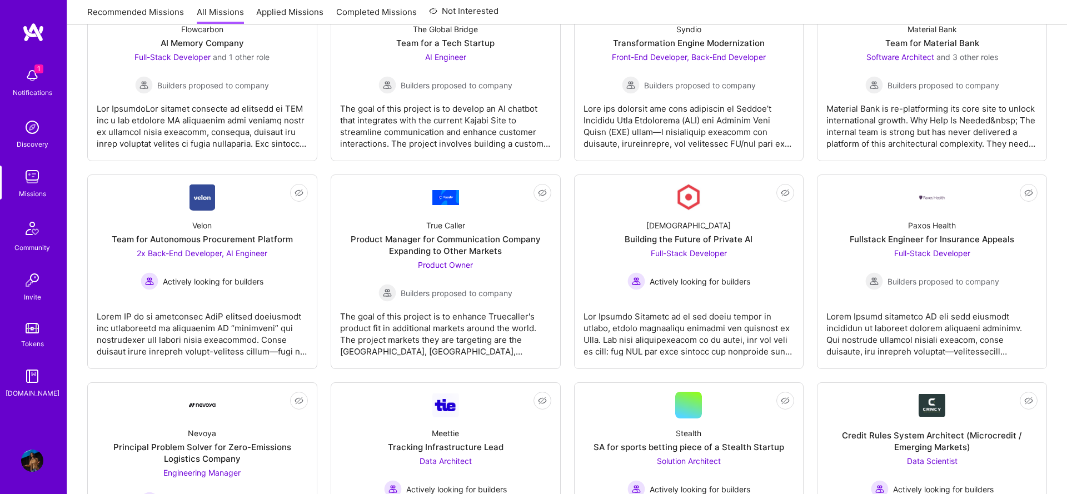
scroll to position [1183, 0]
